Goal: Task Accomplishment & Management: Complete application form

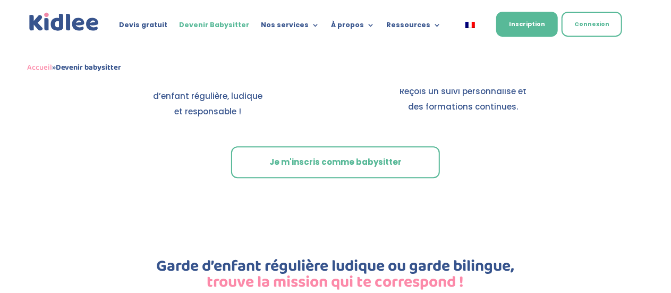
scroll to position [1453, 0]
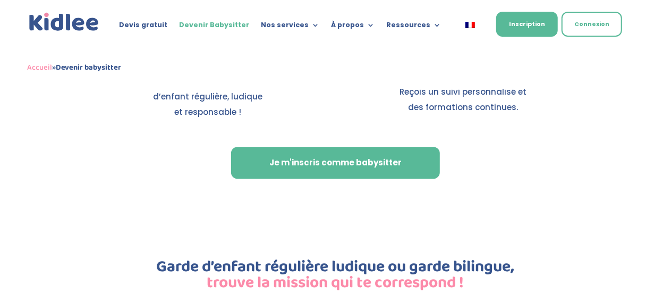
click at [294, 156] on link "Je m'inscris comme babysitter" at bounding box center [335, 163] width 209 height 32
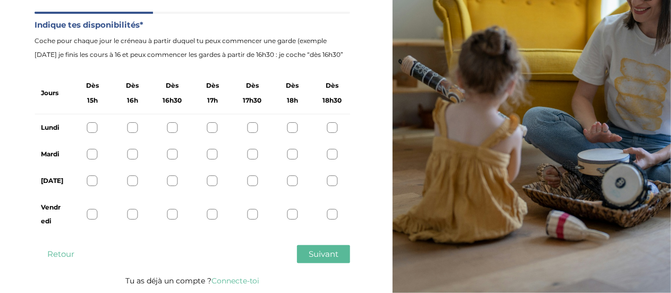
click at [91, 130] on div at bounding box center [92, 127] width 11 height 11
click at [89, 156] on div at bounding box center [92, 154] width 11 height 11
click at [90, 175] on div at bounding box center [92, 180] width 11 height 11
click at [91, 179] on div at bounding box center [92, 180] width 11 height 11
click at [91, 214] on div at bounding box center [92, 214] width 11 height 11
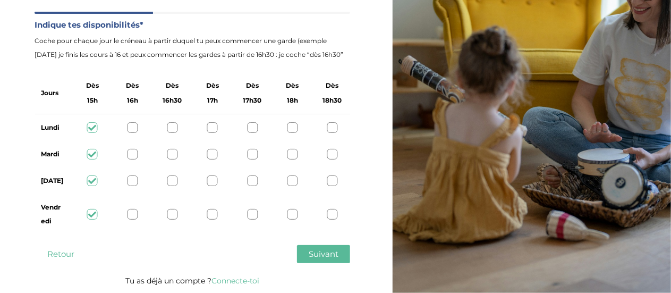
click at [319, 251] on span "Suivant" at bounding box center [323, 253] width 30 height 10
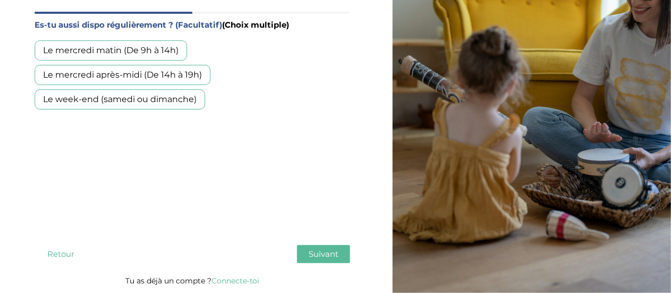
click at [153, 45] on div "Le mercredi matin (De 9h à 14h)" at bounding box center [111, 50] width 152 height 20
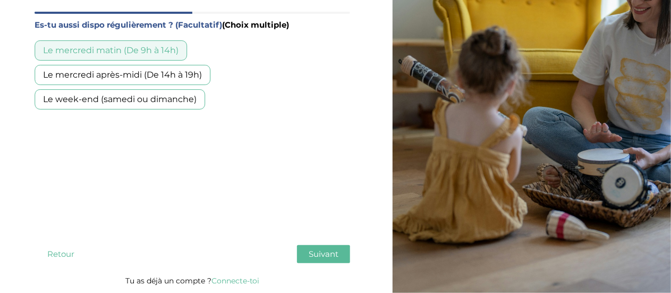
click at [151, 71] on div "Le mercredi après-midi (De 14h à 19h)" at bounding box center [123, 75] width 176 height 20
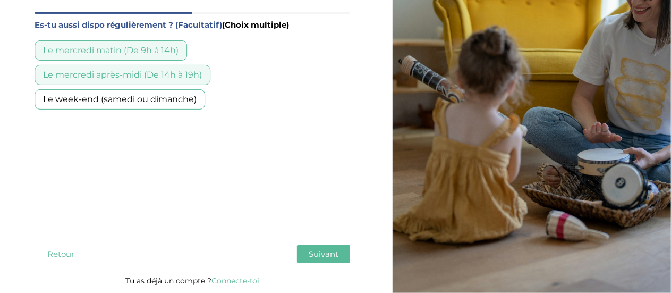
click at [191, 99] on div "Le week-end (samedi ou dimanche)" at bounding box center [120, 99] width 170 height 20
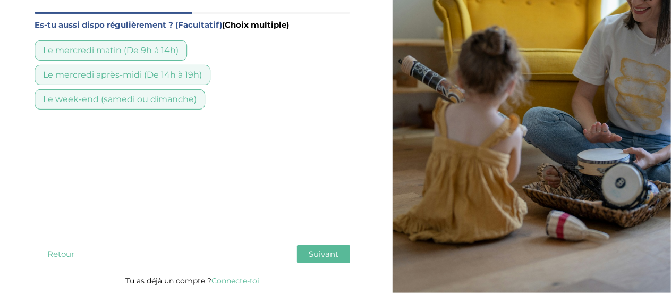
click at [313, 253] on span "Suivant" at bounding box center [323, 253] width 30 height 10
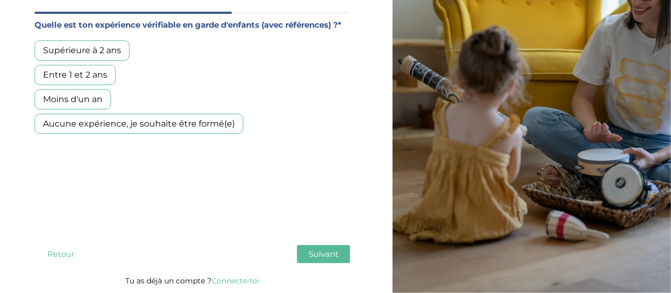
click at [91, 72] on div "Entre 1 et 2 ans" at bounding box center [75, 75] width 81 height 20
click at [313, 252] on span "Suivant" at bounding box center [323, 253] width 30 height 10
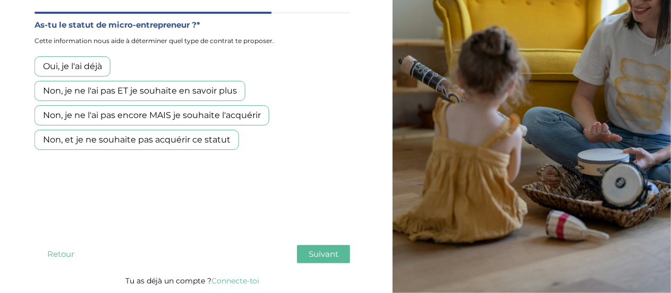
click at [82, 63] on div "Oui, je l'ai déjà" at bounding box center [73, 66] width 76 height 20
click at [314, 251] on span "Suivant" at bounding box center [323, 253] width 30 height 10
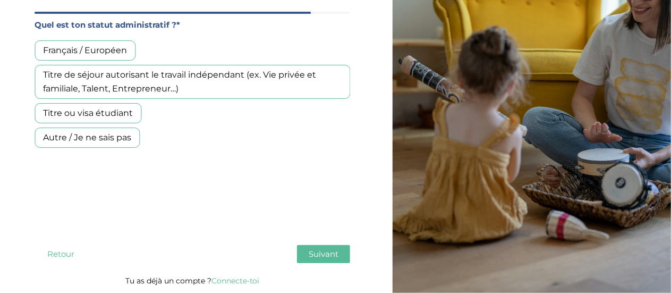
click at [92, 113] on div "Titre ou visa étudiant" at bounding box center [88, 113] width 107 height 20
click at [329, 252] on span "Suivant" at bounding box center [323, 253] width 30 height 10
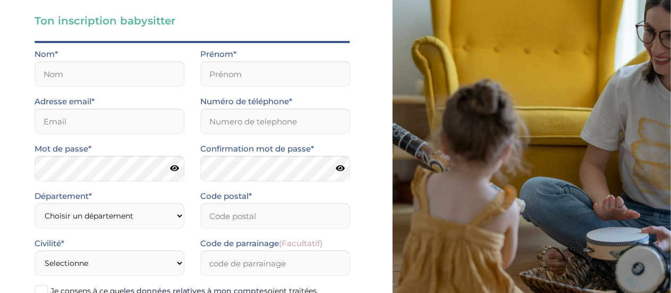
scroll to position [168, 0]
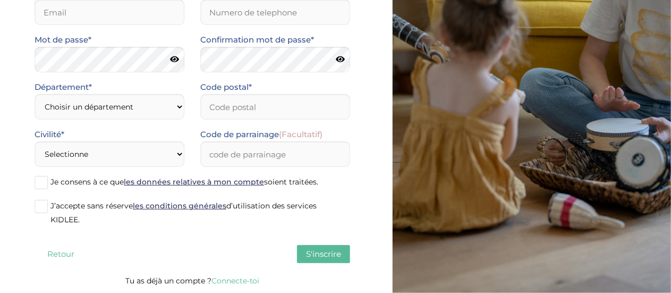
click at [57, 252] on button "Retour" at bounding box center [61, 254] width 53 height 18
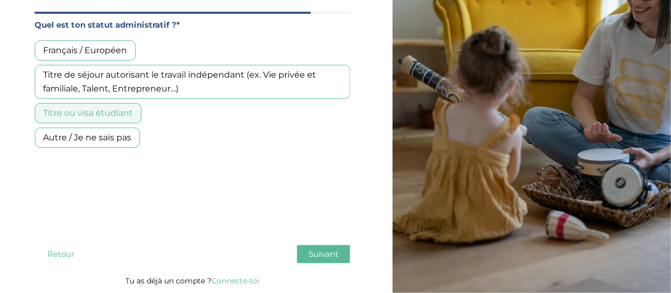
scroll to position [88, 0]
click at [57, 252] on button "Retour" at bounding box center [61, 254] width 53 height 18
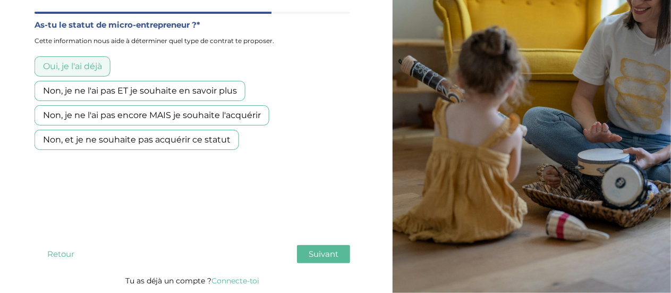
click at [88, 115] on div "Non, je ne l'ai pas encore MAIS je souhaite l'acquérir" at bounding box center [152, 115] width 235 height 20
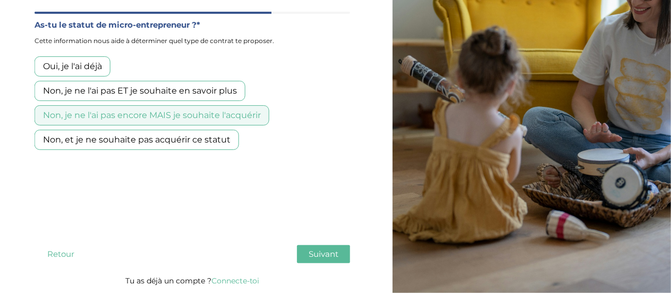
click at [307, 252] on button "Suivant" at bounding box center [323, 254] width 53 height 18
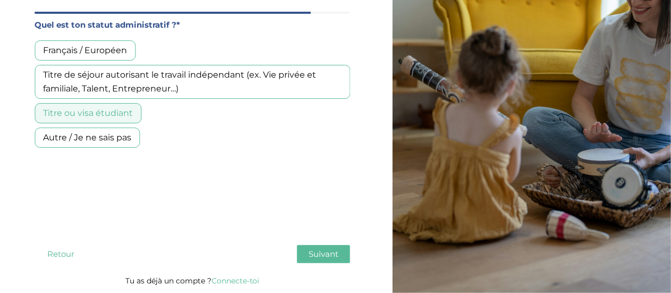
click at [313, 247] on button "Suivant" at bounding box center [323, 254] width 53 height 18
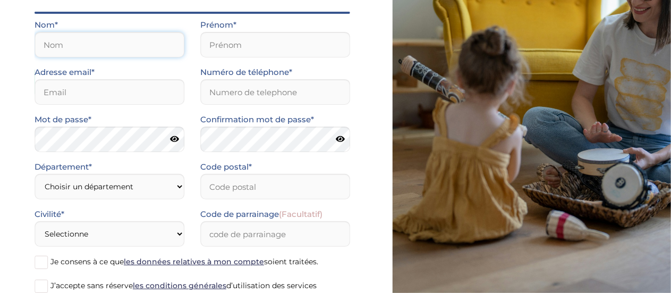
click at [126, 40] on input "text" at bounding box center [110, 44] width 150 height 25
type input "AMIR"
click at [194, 48] on div "Prénom*" at bounding box center [275, 41] width 166 height 47
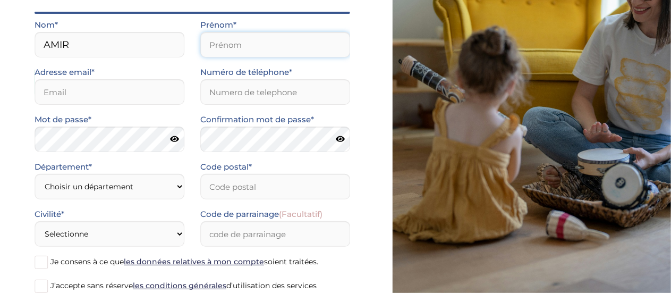
click at [226, 44] on input "text" at bounding box center [275, 44] width 150 height 25
type input "Samia"
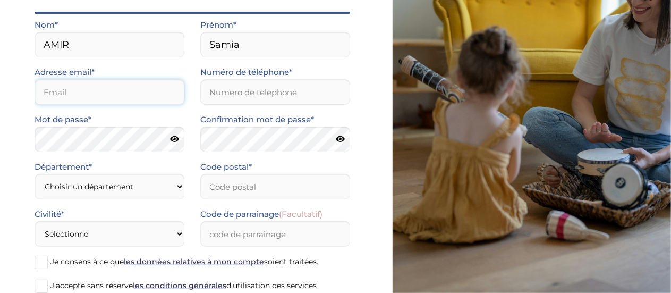
click at [173, 96] on input "email" at bounding box center [110, 91] width 150 height 25
type input "amirsamia006@gmail.com"
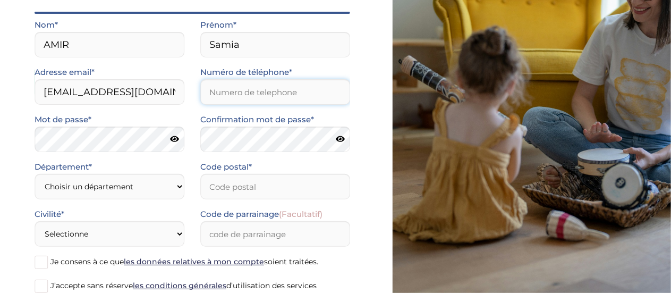
click at [234, 89] on input "Numéro de téléphone*" at bounding box center [275, 91] width 150 height 25
type input "0665564500"
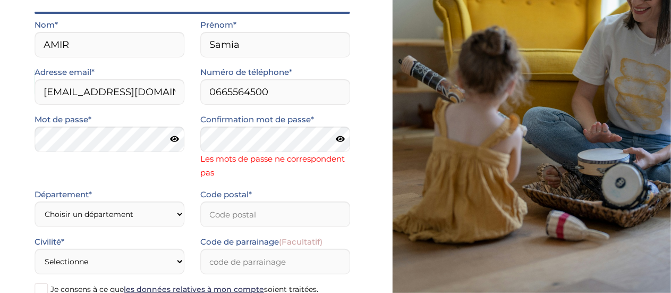
click at [175, 140] on icon at bounding box center [174, 139] width 9 height 8
click at [341, 138] on icon at bounding box center [340, 139] width 9 height 8
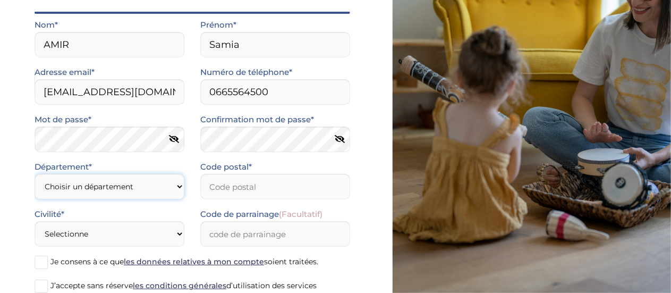
click at [73, 213] on form "Nom* AMIR Prénom* Samia Adresse email* amirsamia006@gmail.com Numéro de télépho…" at bounding box center [192, 166] width 315 height 296
select select "78"
click at [35, 174] on select "Choisir un département Paris (75) Hauts-de-Seine (92) Yvelines (78) Val-de-Marn…" at bounding box center [110, 186] width 150 height 25
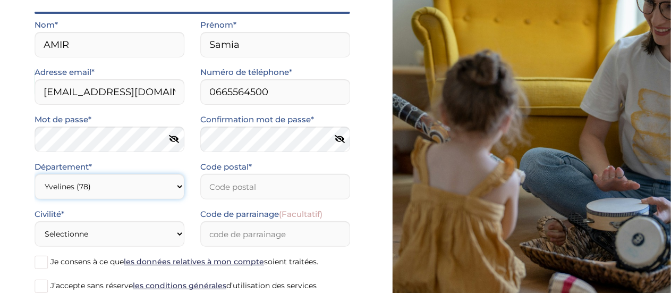
scroll to position [143, 0]
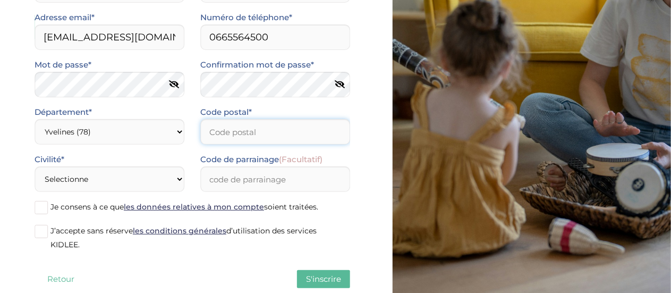
click at [245, 126] on input "Code postal*" at bounding box center [275, 131] width 150 height 25
type input "78700"
click at [98, 182] on select "Selectionne Mr Mme" at bounding box center [110, 178] width 150 height 25
select select "1"
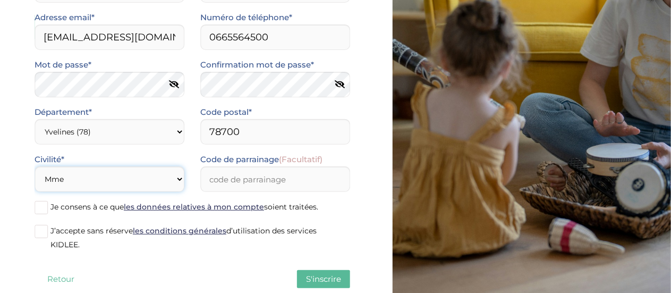
click at [35, 166] on select "Selectionne Mr Mme" at bounding box center [110, 178] width 150 height 25
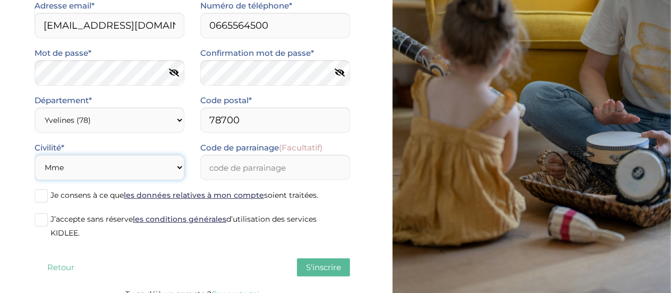
scroll to position [155, 0]
click at [43, 219] on span at bounding box center [41, 218] width 13 height 13
click at [0, 0] on input "J’accepte sans réserve les conditions générales d’utilisation des services KIDL…" at bounding box center [0, 0] width 0 height 0
click at [45, 197] on span at bounding box center [41, 194] width 13 height 13
click at [0, 0] on input "Je consens à ce que les données relatives à mon compte soient traitées." at bounding box center [0, 0] width 0 height 0
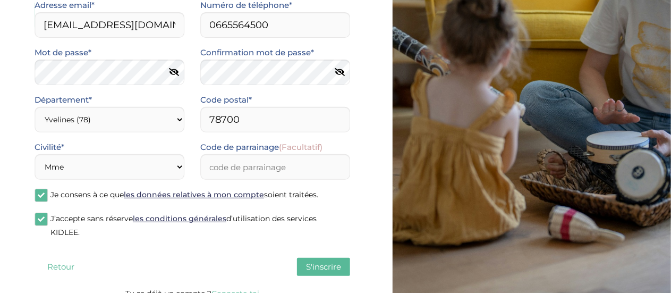
click at [327, 265] on span "S'inscrire" at bounding box center [323, 266] width 35 height 10
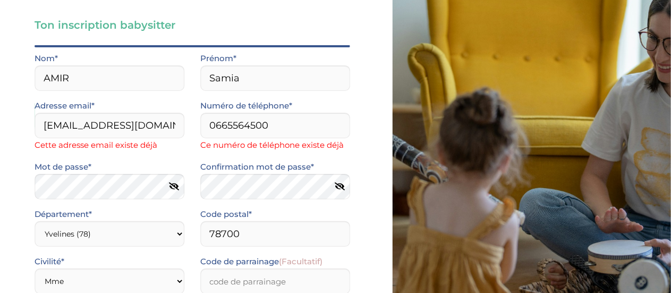
scroll to position [0, 0]
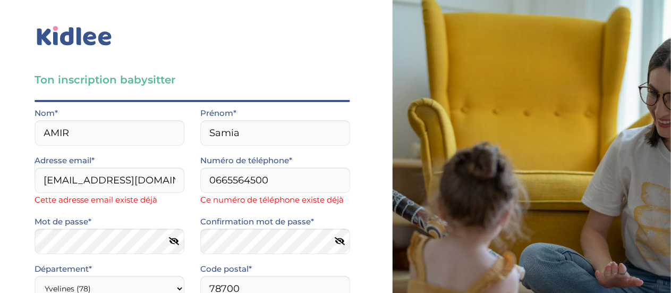
click at [104, 42] on img at bounding box center [75, 36] width 80 height 24
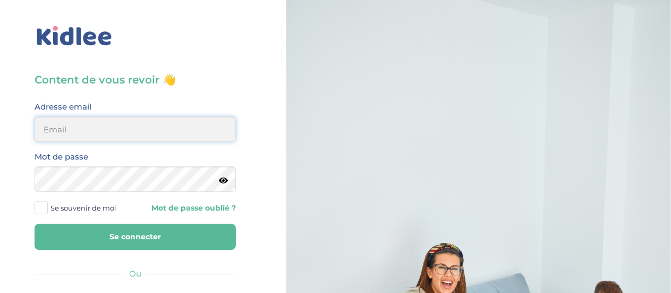
click at [207, 137] on input "email" at bounding box center [135, 128] width 201 height 25
type input "[EMAIL_ADDRESS][DOMAIN_NAME]"
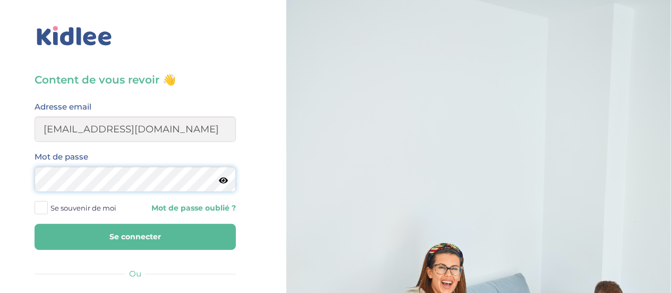
click at [35, 224] on button "Se connecter" at bounding box center [135, 237] width 201 height 26
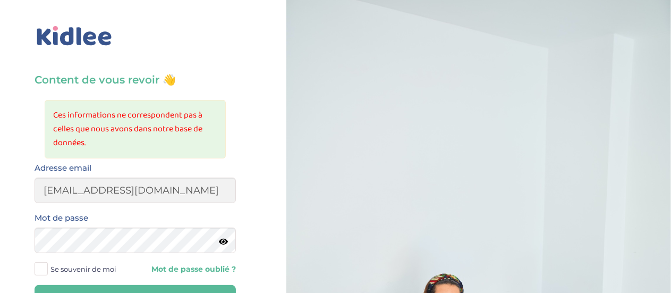
click at [35, 285] on button "Se connecter" at bounding box center [135, 298] width 201 height 26
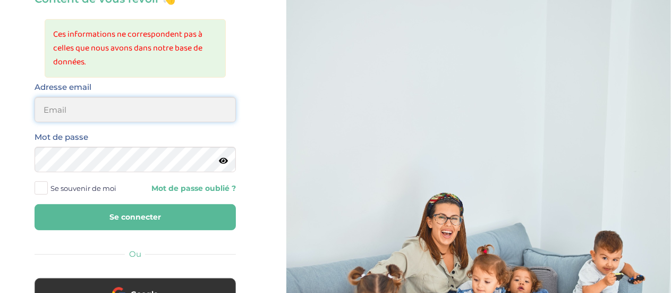
click at [109, 122] on input "email" at bounding box center [135, 109] width 201 height 25
type input "[EMAIL_ADDRESS][DOMAIN_NAME]"
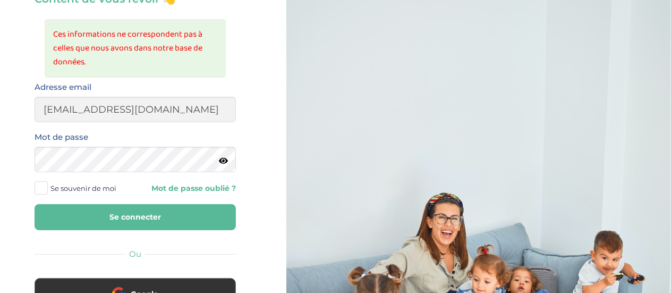
click at [175, 186] on div "Se souvenir de moi Mot de passe oublié ?" at bounding box center [135, 188] width 217 height 16
click at [175, 186] on link "Mot de passe oublié ?" at bounding box center [189, 188] width 92 height 10
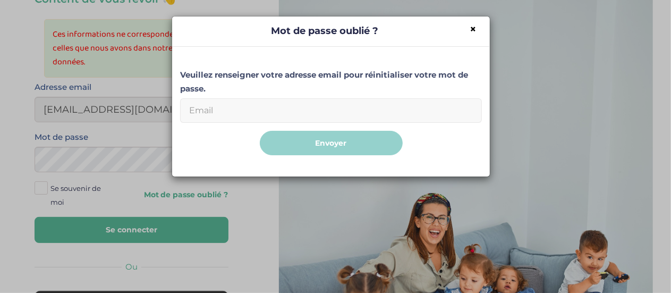
click at [290, 116] on input "Email" at bounding box center [331, 110] width 302 height 24
type input "[EMAIL_ADDRESS][DOMAIN_NAME]"
click at [471, 32] on span "×" at bounding box center [472, 28] width 7 height 13
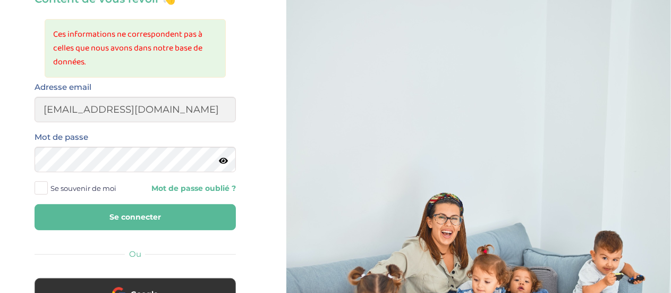
scroll to position [0, 0]
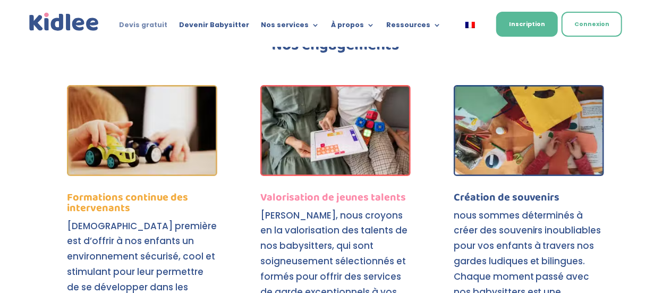
scroll to position [4022, 0]
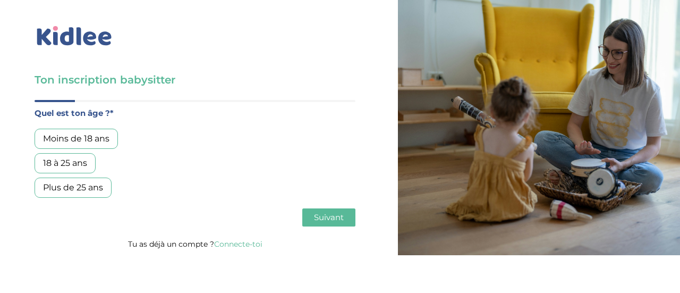
click at [81, 29] on img at bounding box center [75, 36] width 80 height 24
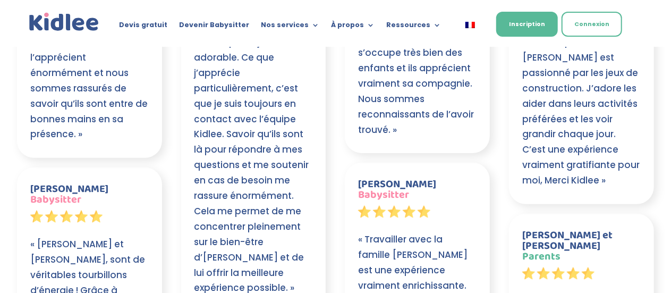
scroll to position [2101, 0]
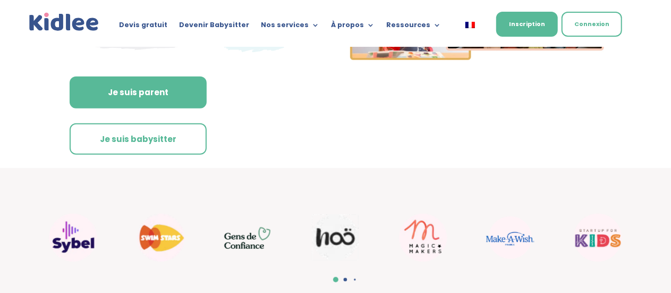
scroll to position [332, 0]
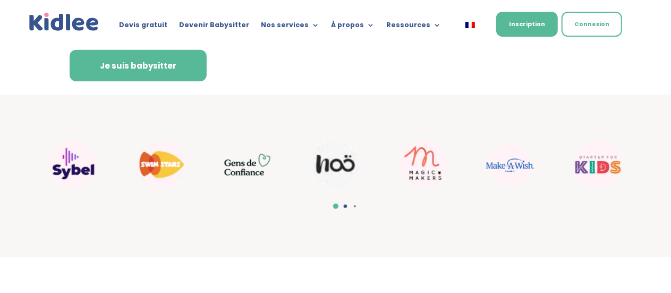
click at [155, 65] on link "Je suis babysitter" at bounding box center [138, 66] width 137 height 32
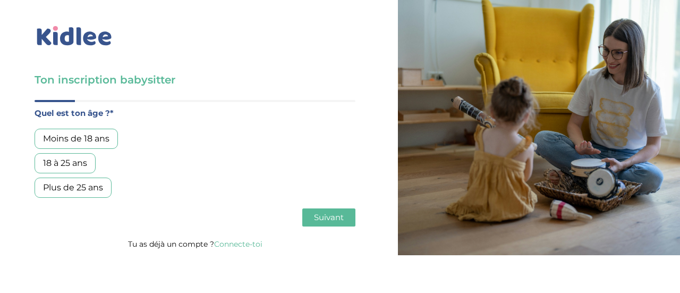
click at [82, 160] on div "18 à 25 ans" at bounding box center [65, 163] width 61 height 20
click at [50, 257] on body "× Mot de passe oublié ? Veuillez renseigner votre adresse email pour réinitiali…" at bounding box center [340, 146] width 680 height 293
click at [320, 219] on span "Suivant" at bounding box center [329, 217] width 30 height 10
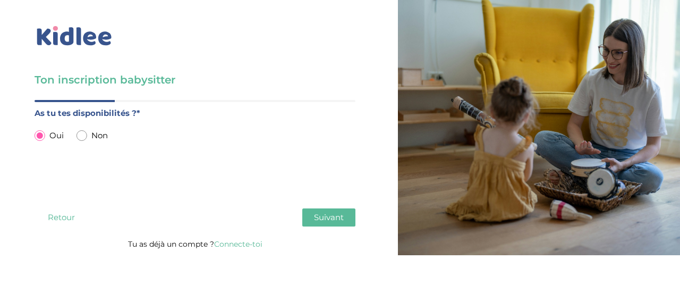
click at [58, 227] on div "Quel est ton âge ?* Moins de 18 ans 18 à 25 ans Plus de 25 ans As tu tes dispon…" at bounding box center [195, 168] width 321 height 137
click at [59, 215] on button "Retour" at bounding box center [61, 217] width 53 height 18
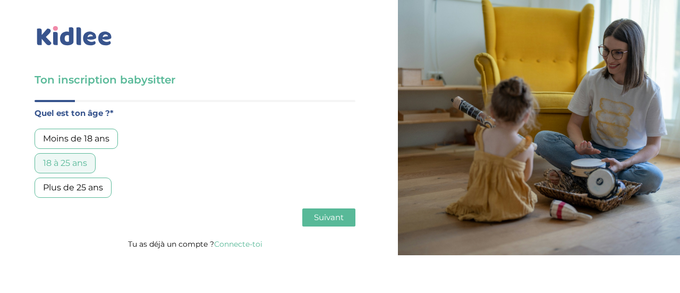
click at [68, 192] on div "Plus de 25 ans" at bounding box center [73, 187] width 77 height 20
click at [327, 219] on span "Suivant" at bounding box center [329, 217] width 30 height 10
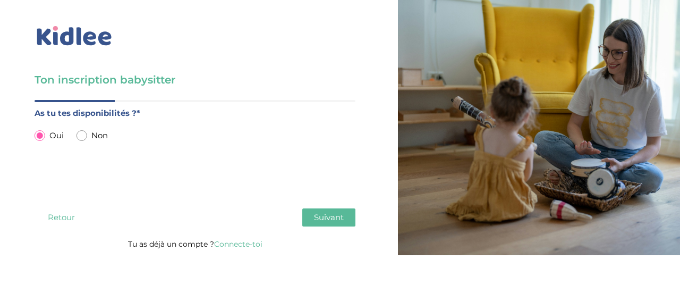
click at [327, 219] on span "Suivant" at bounding box center [329, 217] width 30 height 10
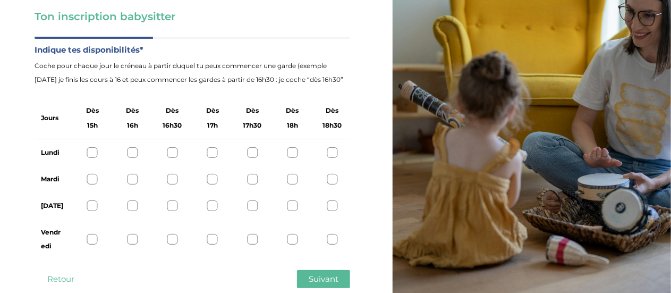
scroll to position [88, 0]
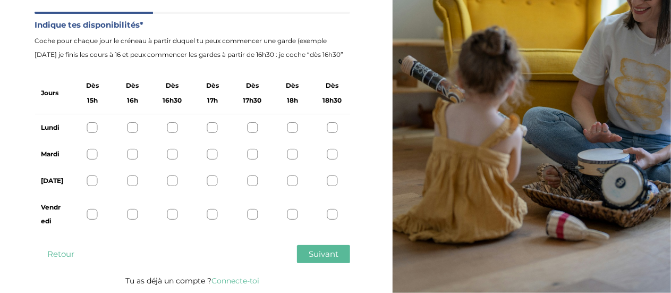
click at [93, 125] on div at bounding box center [92, 127] width 11 height 11
click at [90, 152] on div at bounding box center [92, 154] width 11 height 11
click at [91, 177] on div at bounding box center [92, 180] width 11 height 11
click at [89, 220] on div "Vendredi" at bounding box center [192, 214] width 315 height 40
click at [89, 218] on div at bounding box center [92, 214] width 11 height 11
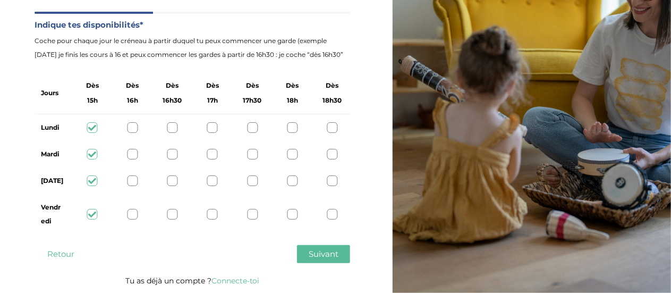
click at [135, 130] on div at bounding box center [132, 127] width 11 height 11
click at [89, 127] on div at bounding box center [92, 127] width 11 height 11
click at [313, 253] on span "Suivant" at bounding box center [323, 253] width 30 height 10
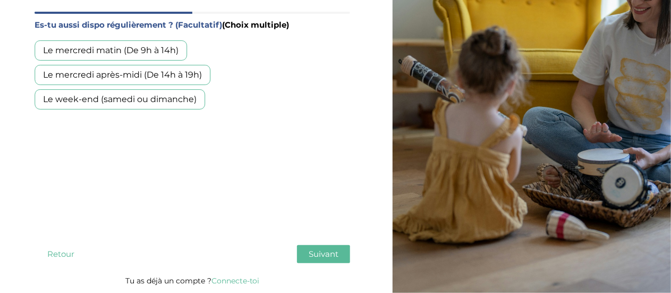
scroll to position [0, 0]
